Goal: Task Accomplishment & Management: Manage account settings

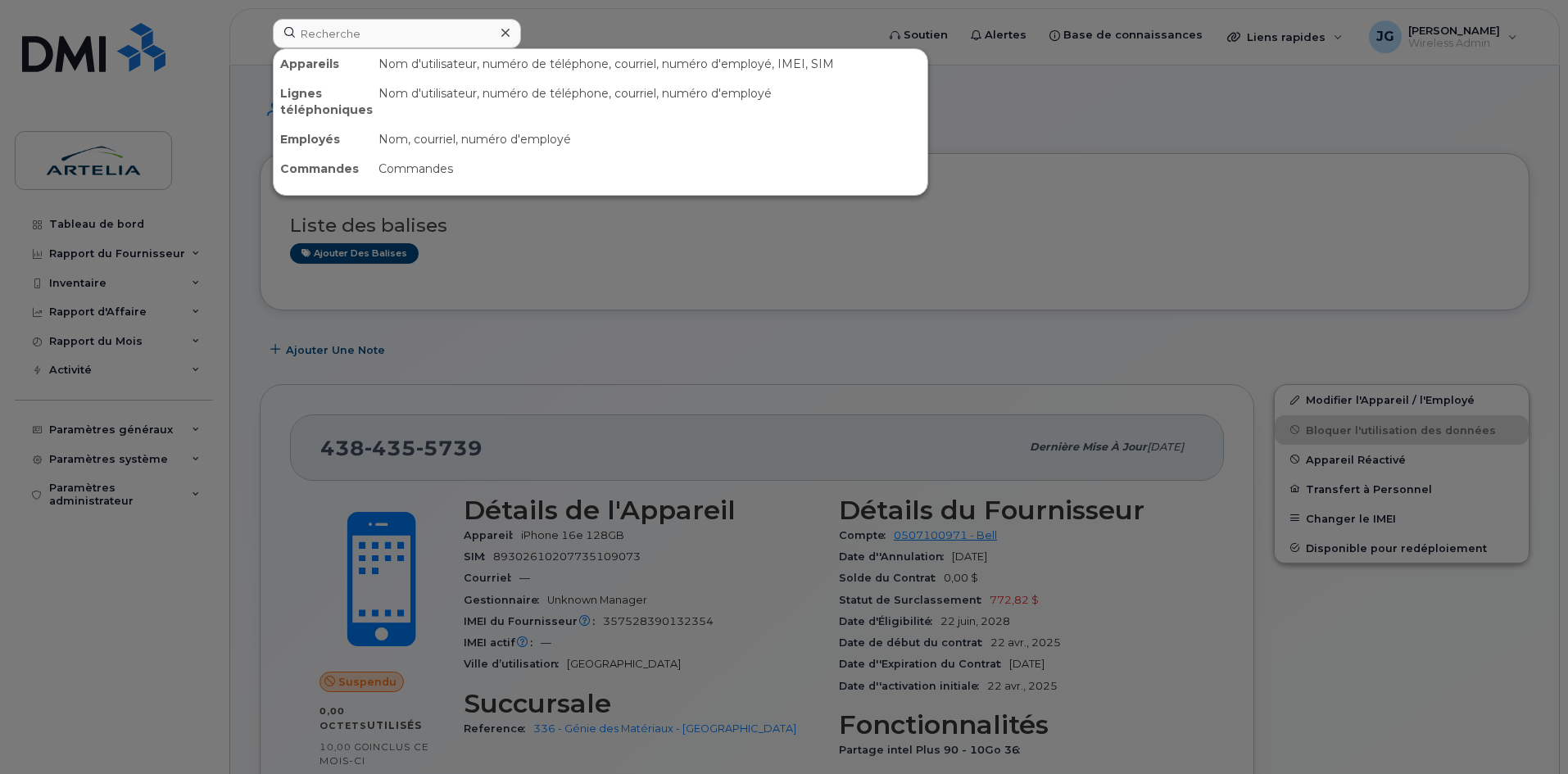
click at [347, 32] on input at bounding box center [397, 33] width 248 height 29
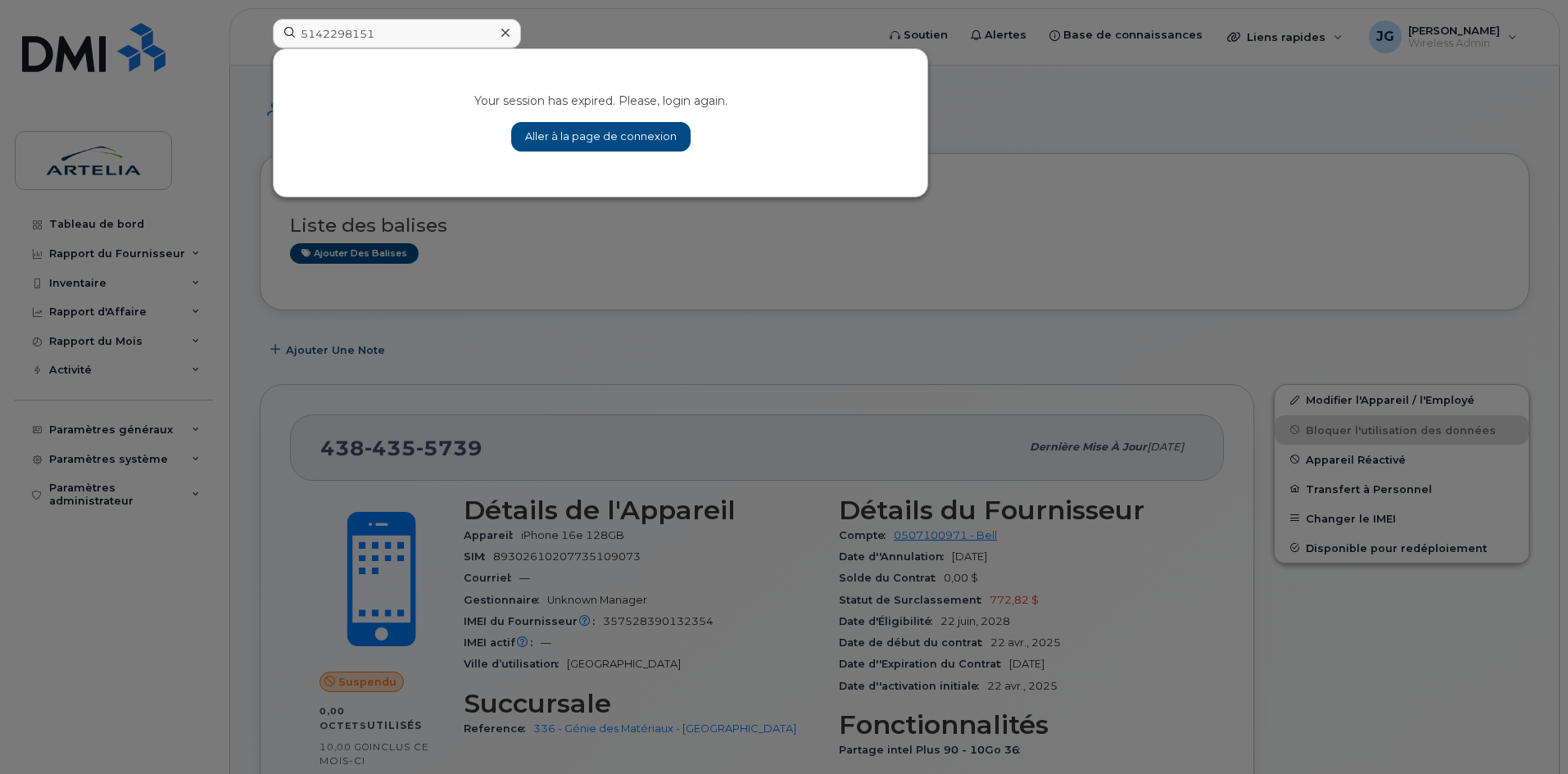
type input "5142298151"
click at [578, 136] on link "Aller à la page de connexion" at bounding box center [601, 137] width 180 height 29
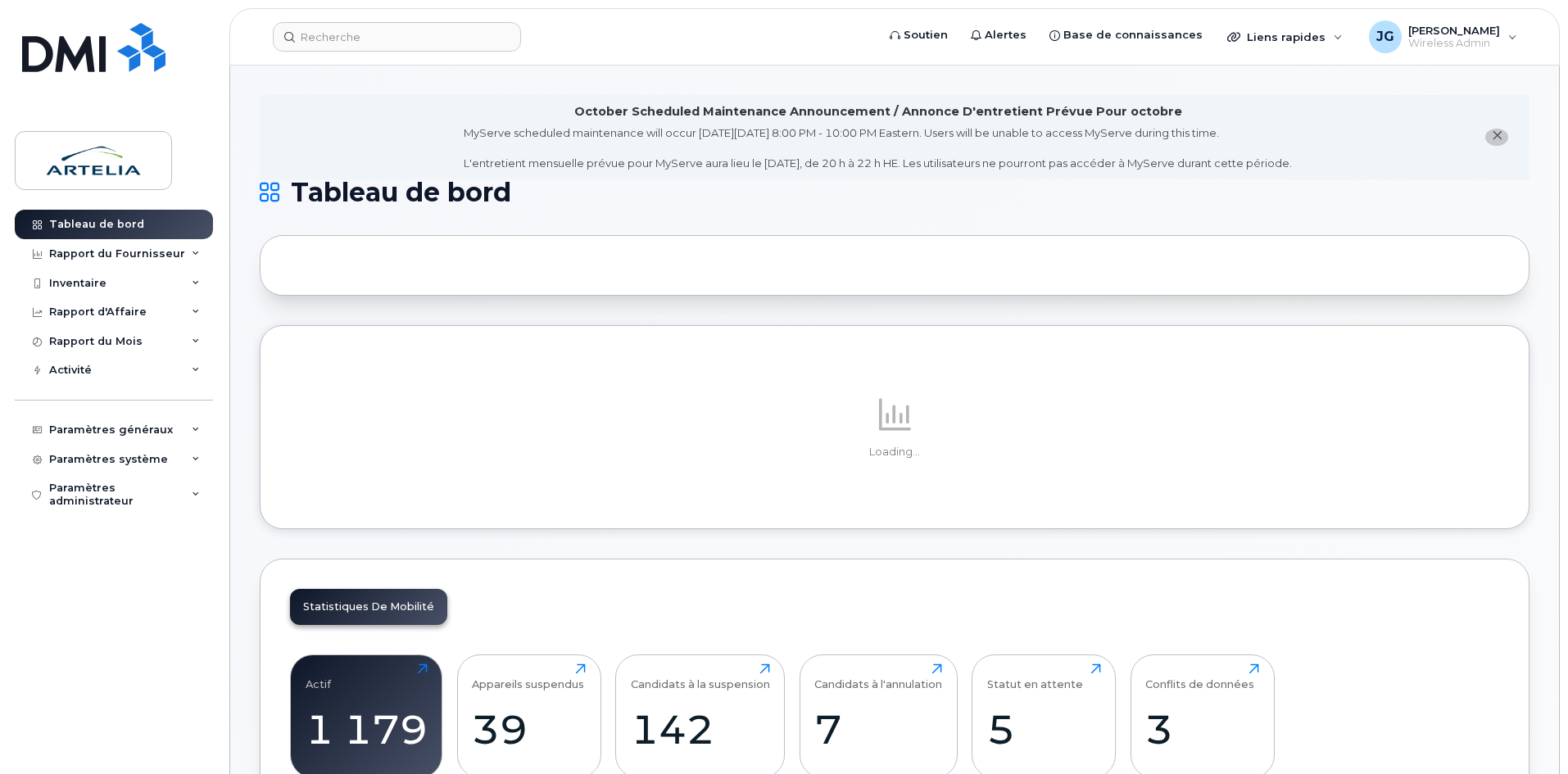
click at [358, 62] on header "Soutien Alertes Base de connaissances Liens rapides Suspendre/Supprimer l’appar…" at bounding box center [894, 36] width 1330 height 57
click at [357, 32] on input at bounding box center [397, 37] width 248 height 29
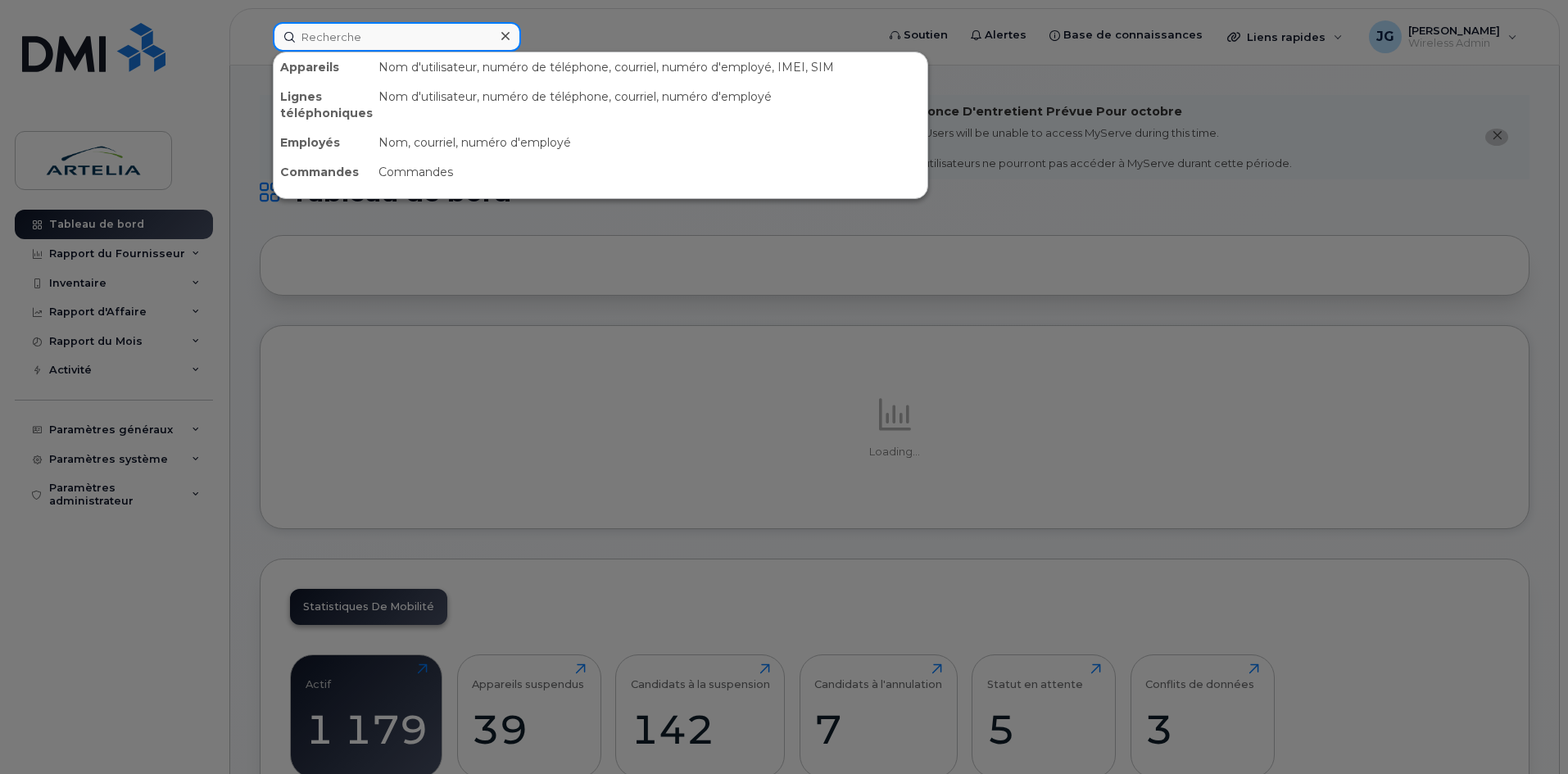
paste input "5142298151"
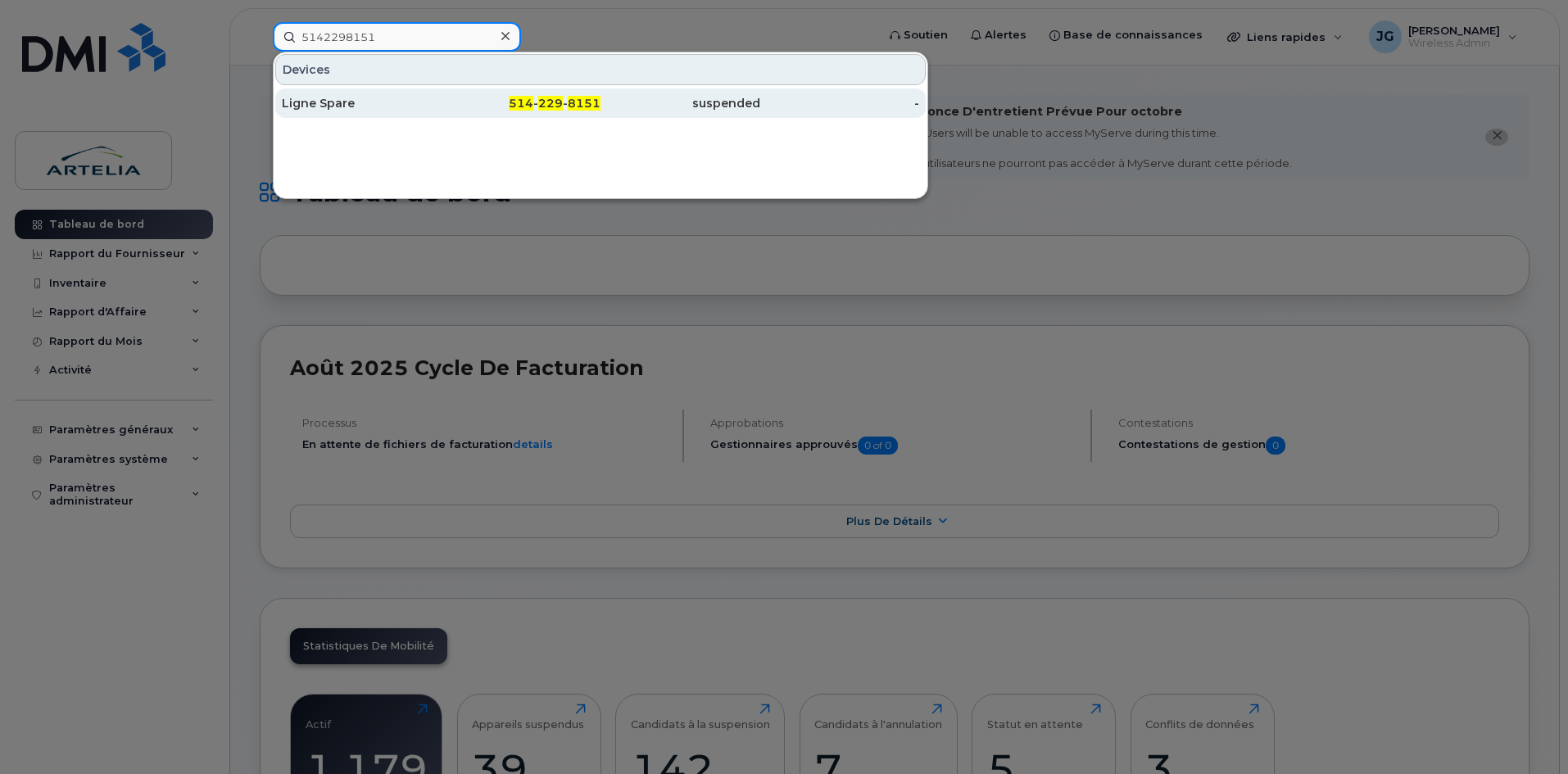
type input "5142298151"
click at [351, 110] on div "Ligne Spare" at bounding box center [361, 103] width 160 height 17
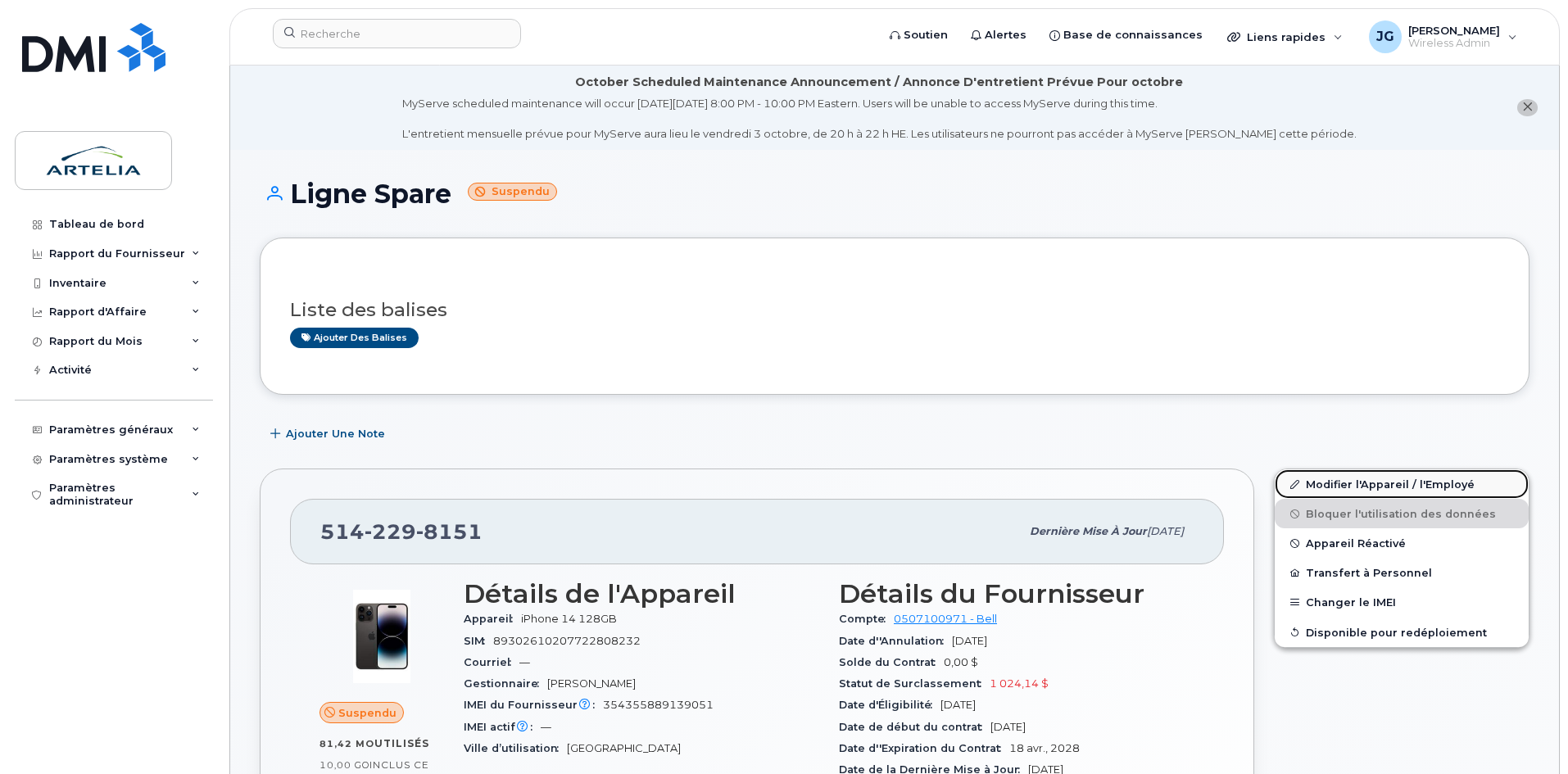
click at [1311, 483] on link "Modifier l'Appareil / l'Employé" at bounding box center [1401, 484] width 254 height 29
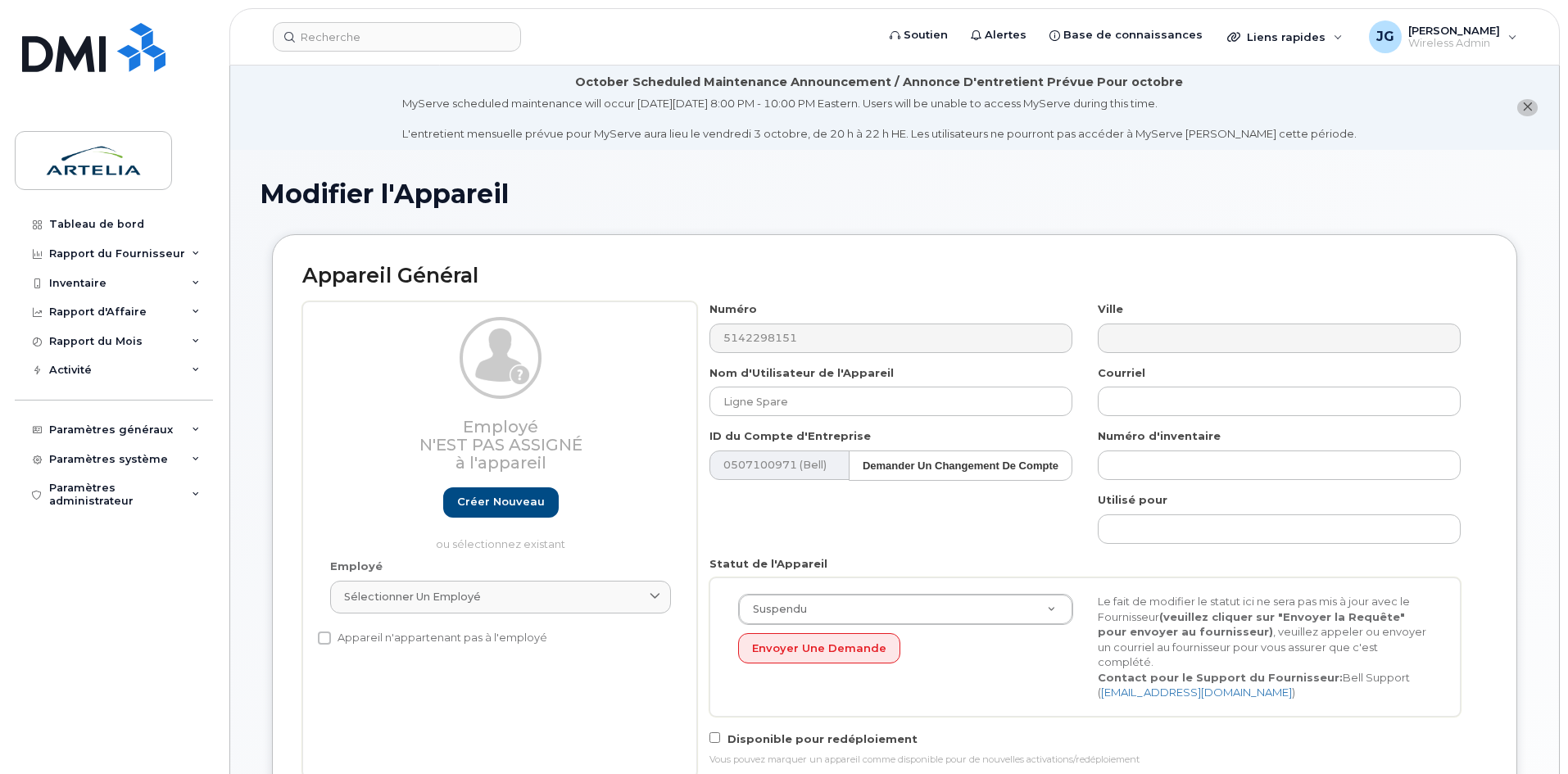
select select "29521960"
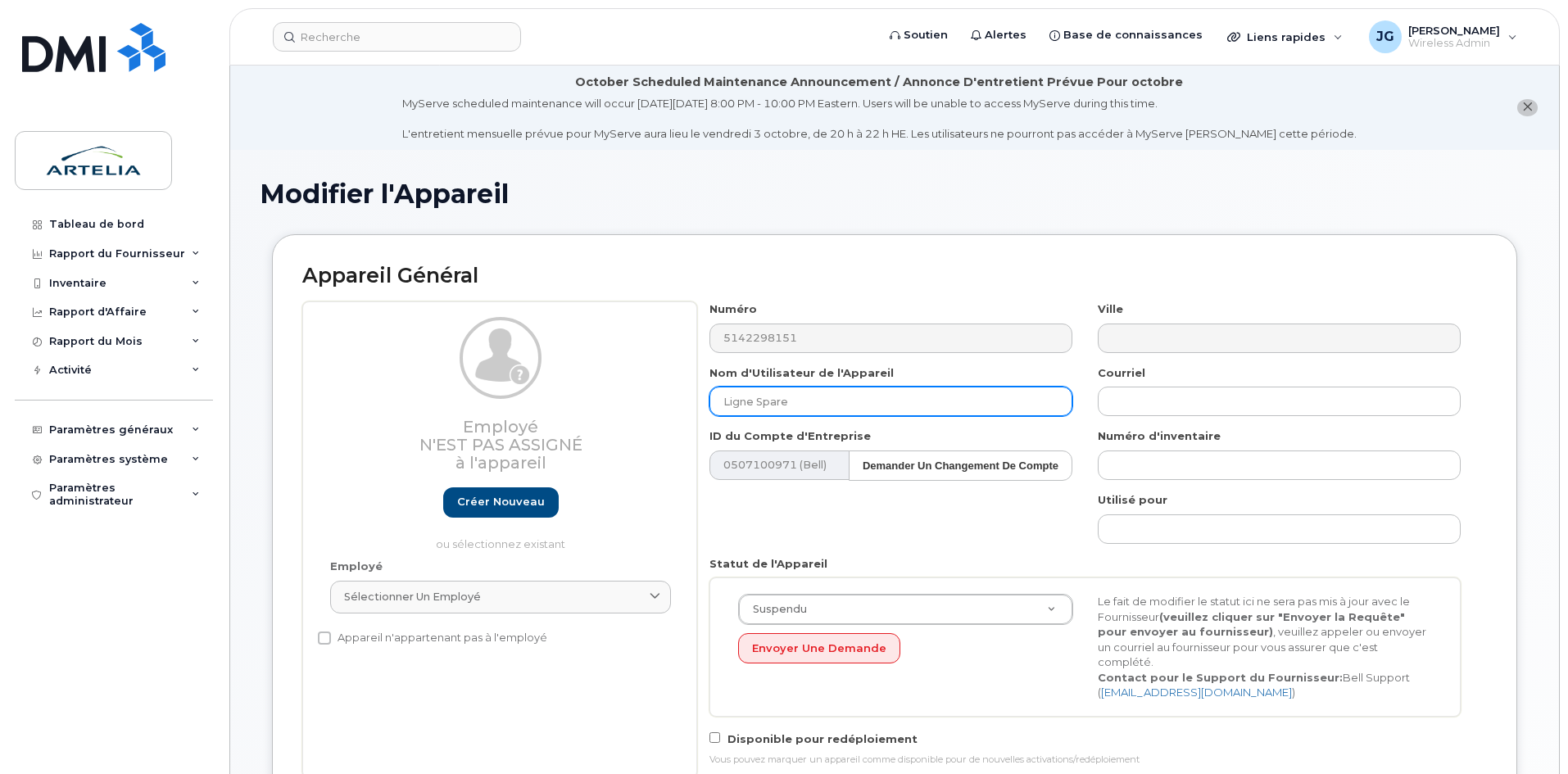
drag, startPoint x: 842, startPoint y: 403, endPoint x: 416, endPoint y: 442, distance: 427.8
click at [449, 442] on div "Employé N'est pas assigné à l'appareil Créer nouveau ou sélectionnez existant E…" at bounding box center [894, 539] width 1184 height 476
paste input "Chornaya"
click at [726, 396] on input "Chornaya" at bounding box center [891, 402] width 363 height 29
paste input "Iryna"
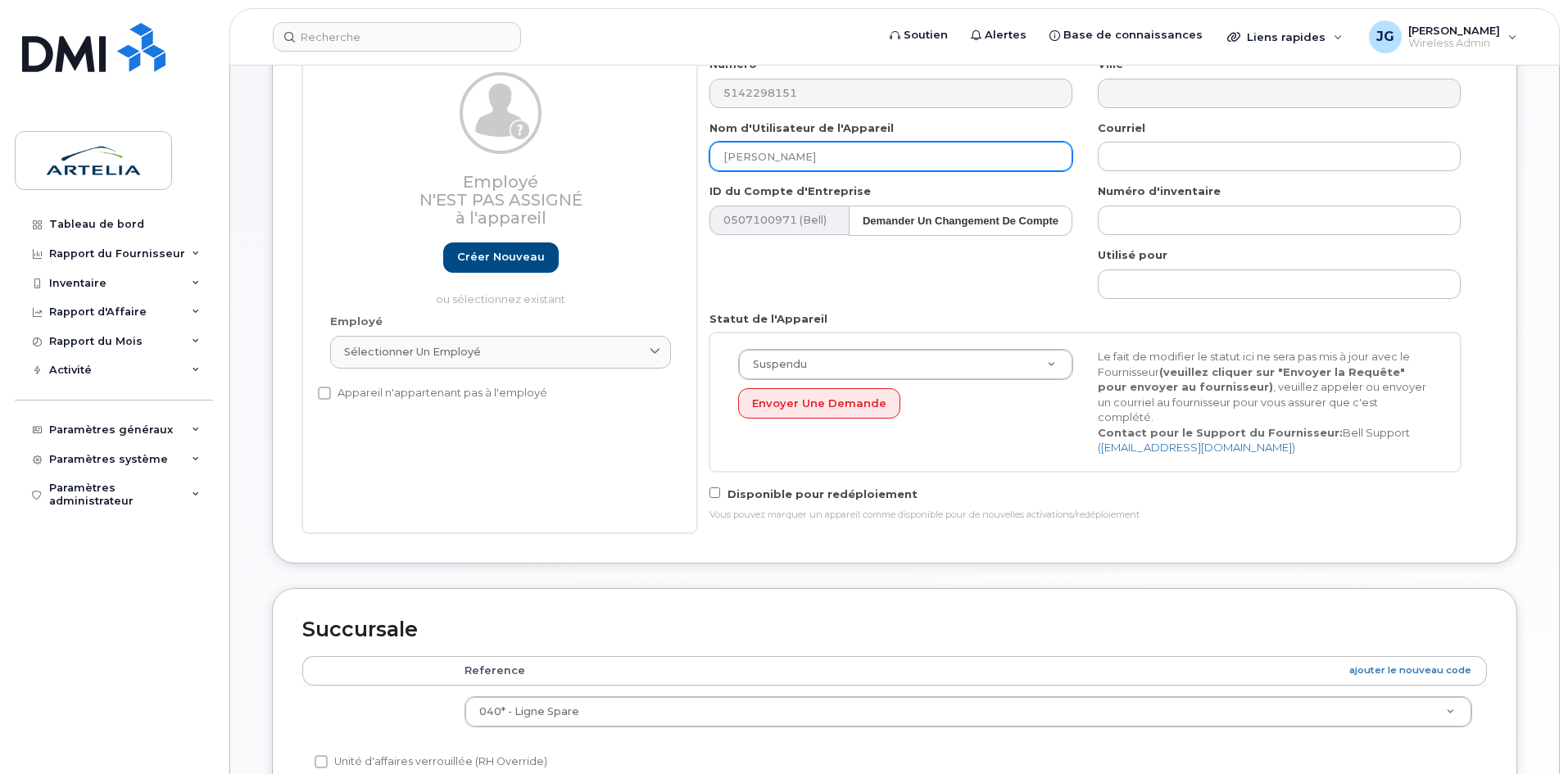
scroll to position [368, 0]
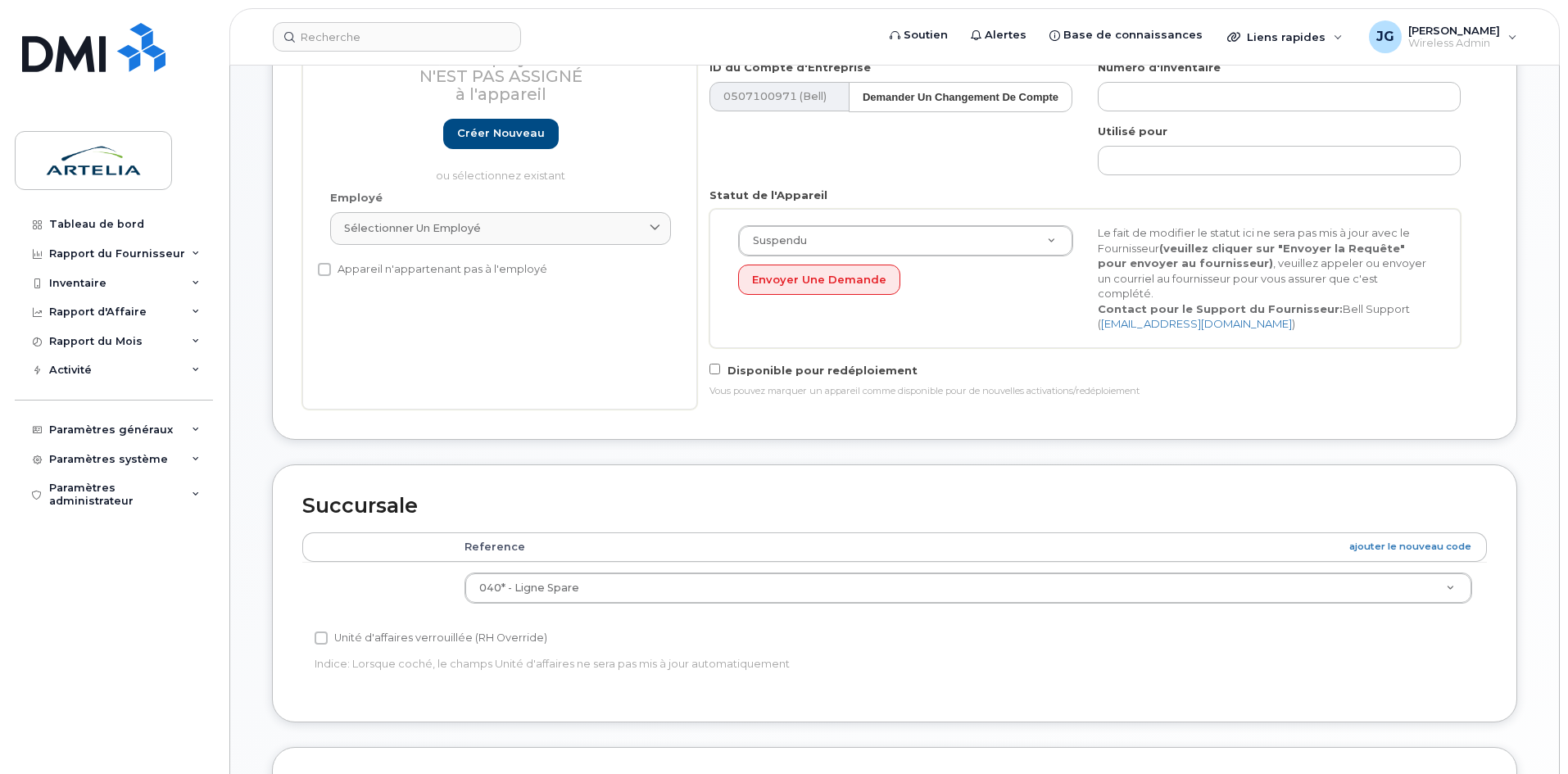
type input "[PERSON_NAME]"
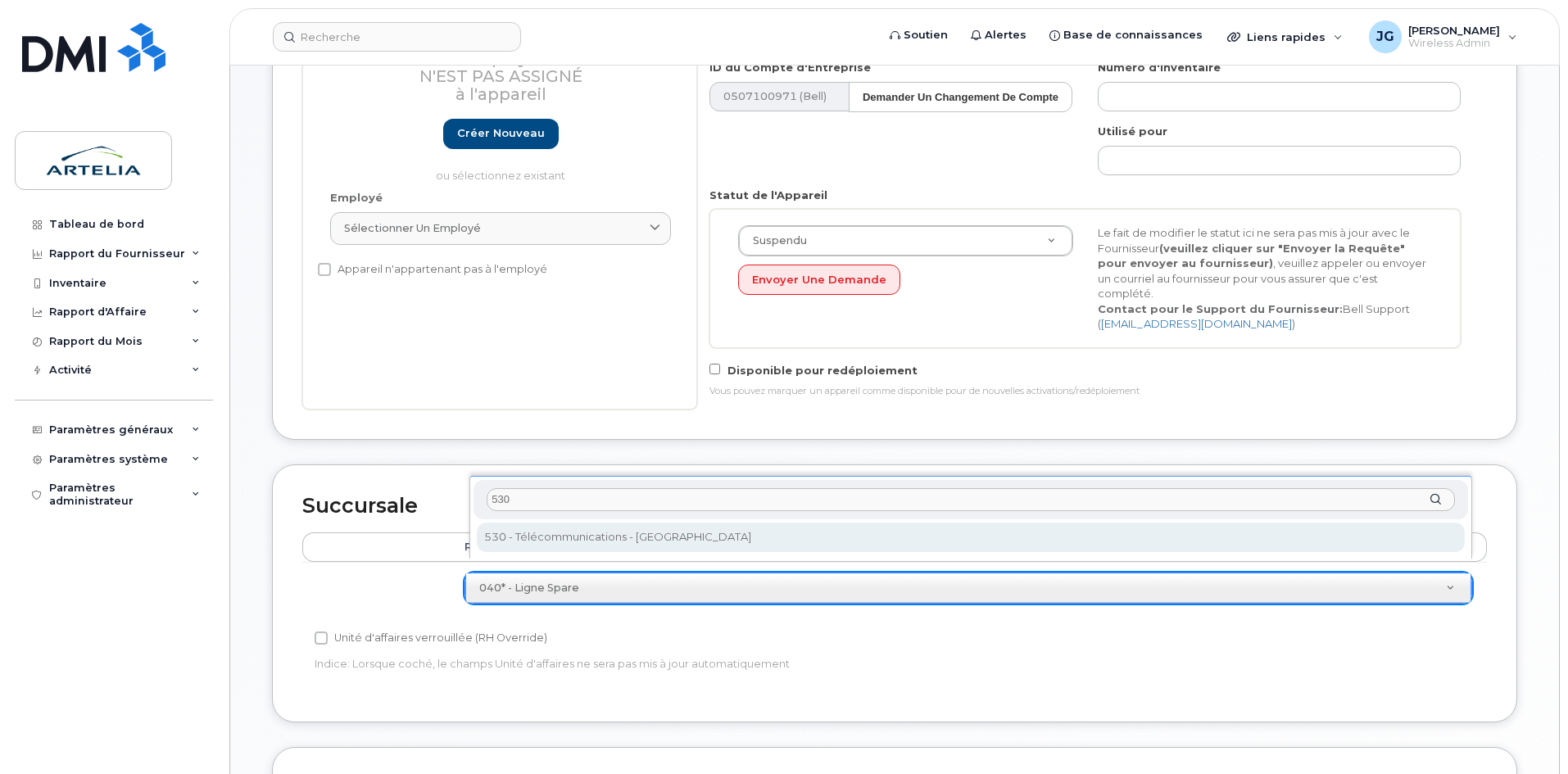
type input "530"
select select "29522014"
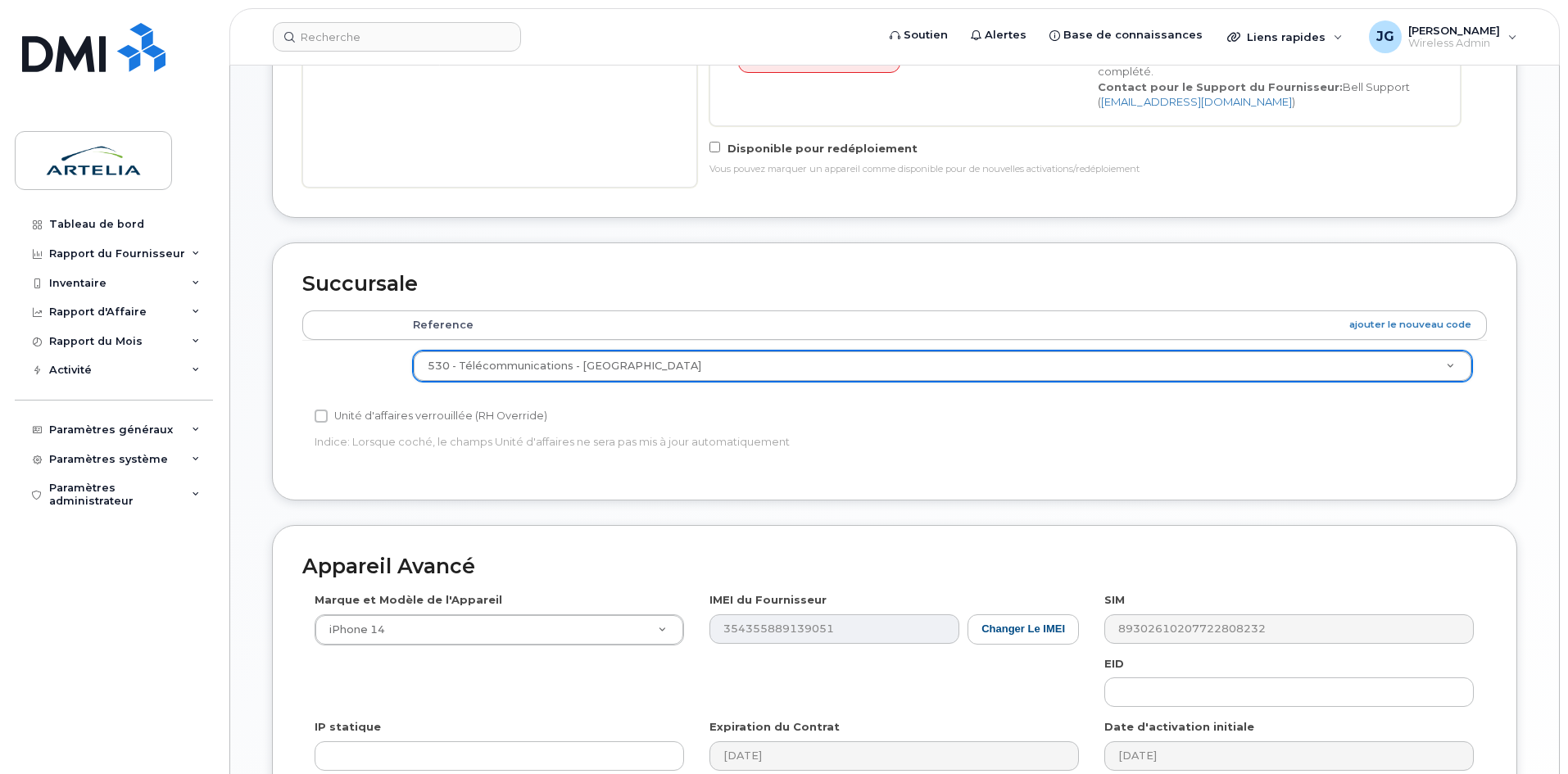
scroll to position [815, 0]
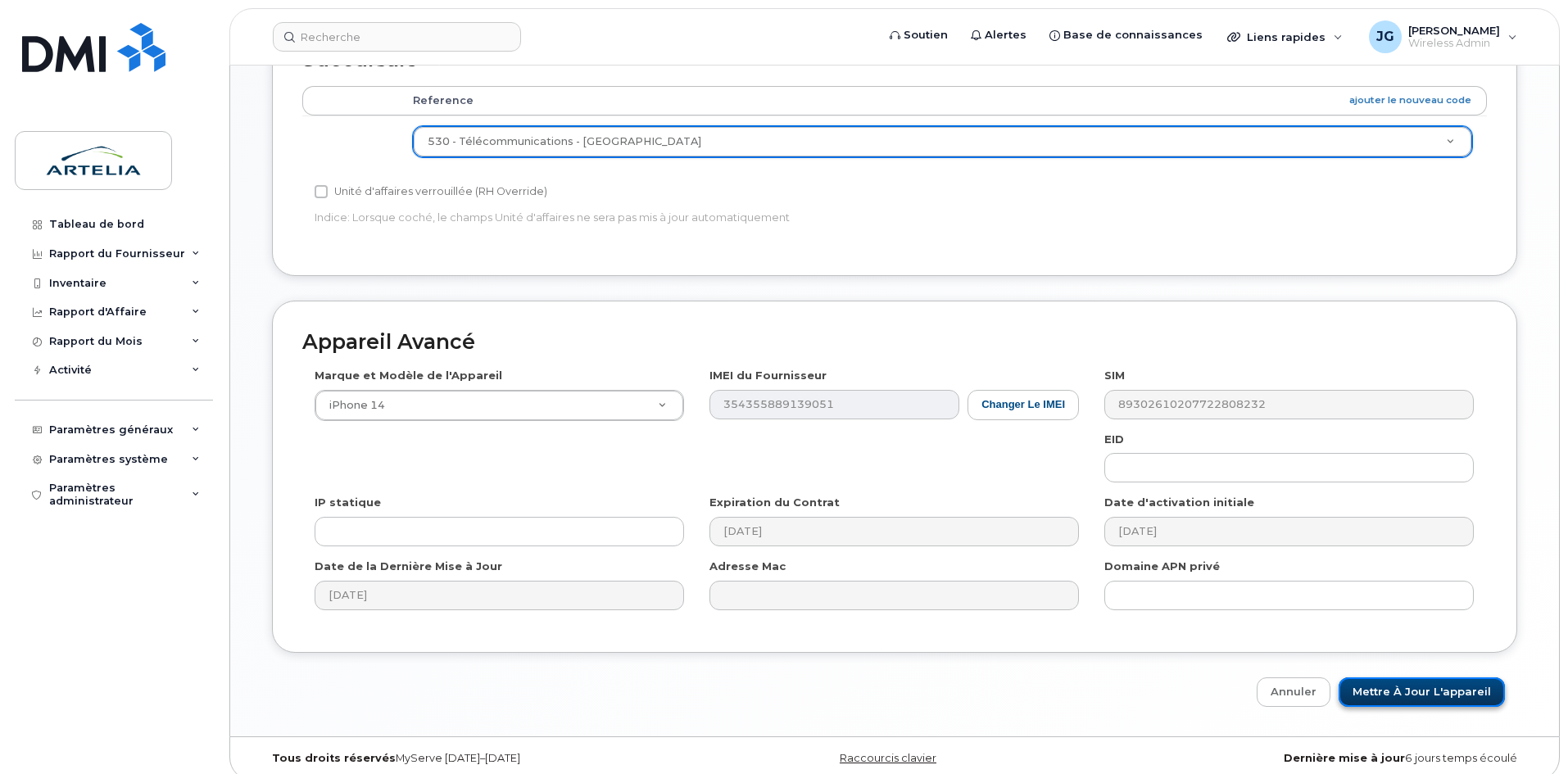
click at [1490, 687] on input "Mettre à jour l'appareil" at bounding box center [1421, 692] width 166 height 30
type input "Sauvegarde..."
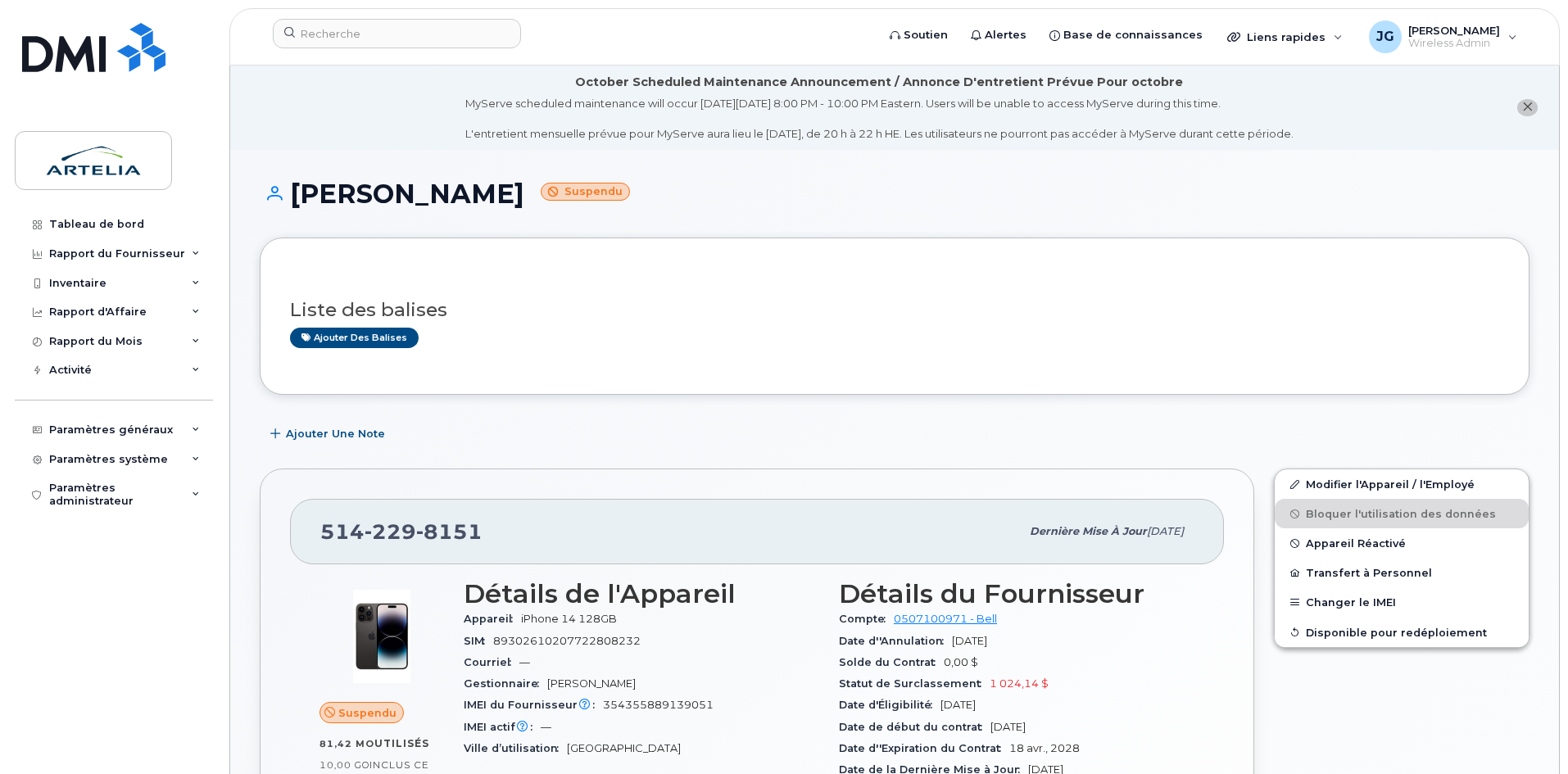
drag, startPoint x: 488, startPoint y: 508, endPoint x: 478, endPoint y: 512, distance: 10.8
click at [478, 512] on div "[PHONE_NUMBER] Dernière mise à jour [DATE]" at bounding box center [756, 531] width 934 height 66
drag, startPoint x: 496, startPoint y: 525, endPoint x: 260, endPoint y: 548, distance: 237.1
click at [260, 548] on div "[PHONE_NUMBER] Dernière mise à jour [DATE] Suspendu 81,42 Mo  utilisés 10,00 Go…" at bounding box center [756, 767] width 995 height 597
copy span "[PHONE_NUMBER]"
